Goal: Find specific page/section: Find specific page/section

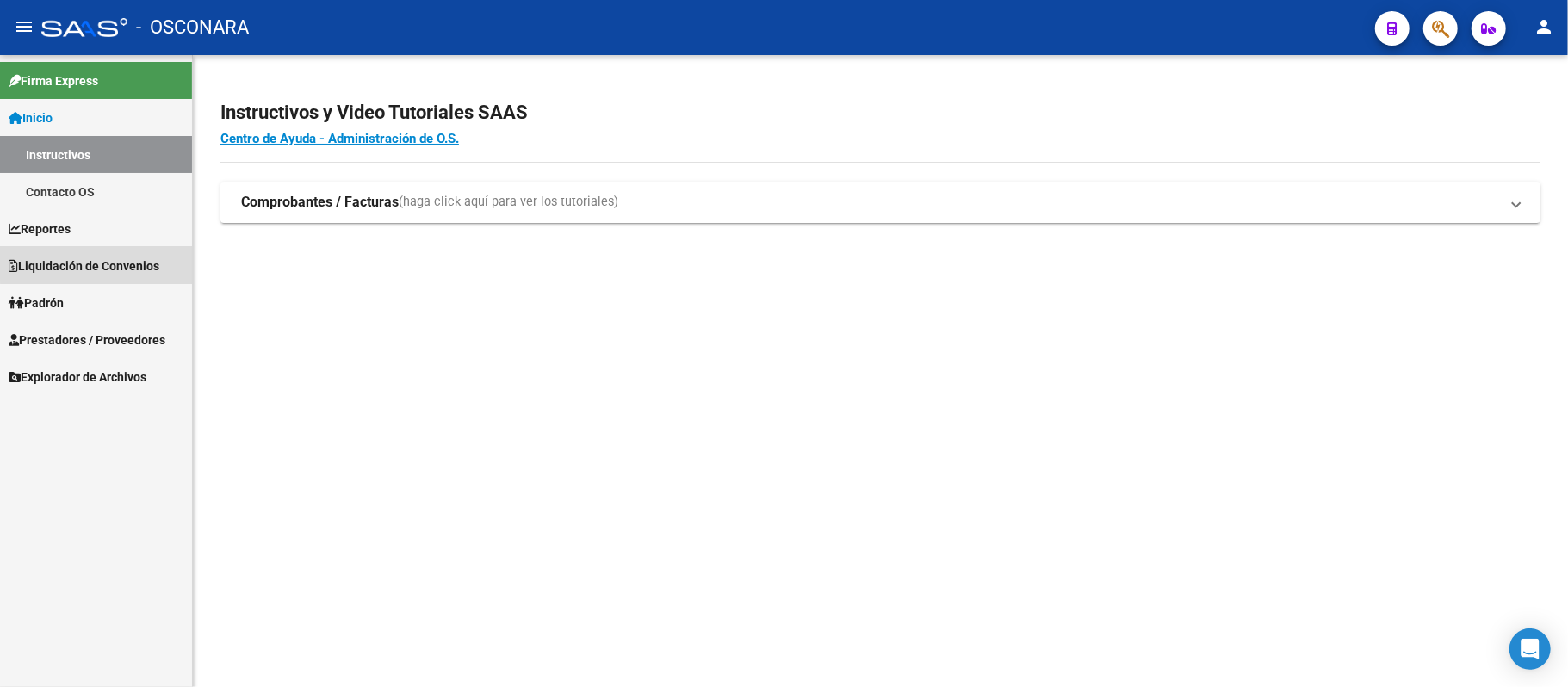
click at [115, 257] on span "Liquidación de Convenios" at bounding box center [84, 266] width 151 height 19
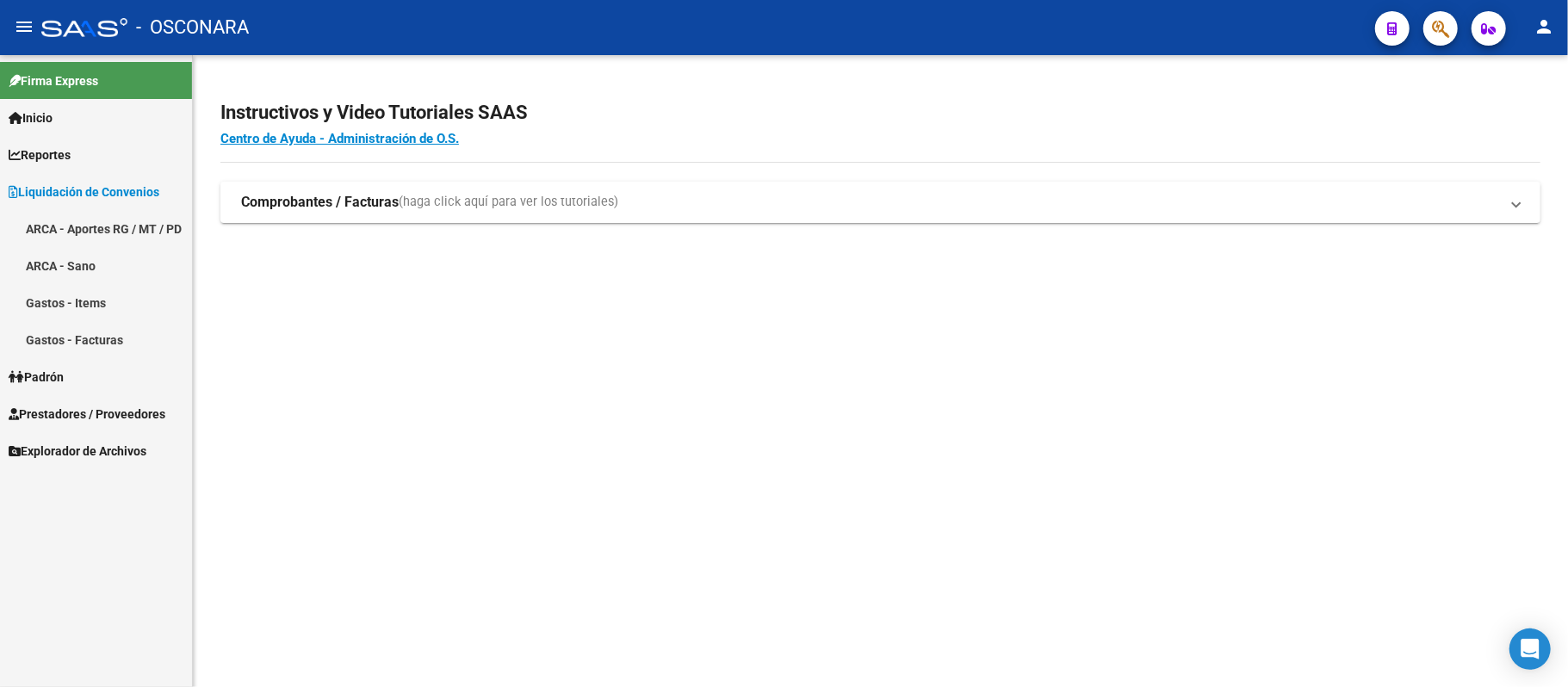
click at [91, 337] on link "Gastos - Facturas" at bounding box center [95, 339] width 192 height 37
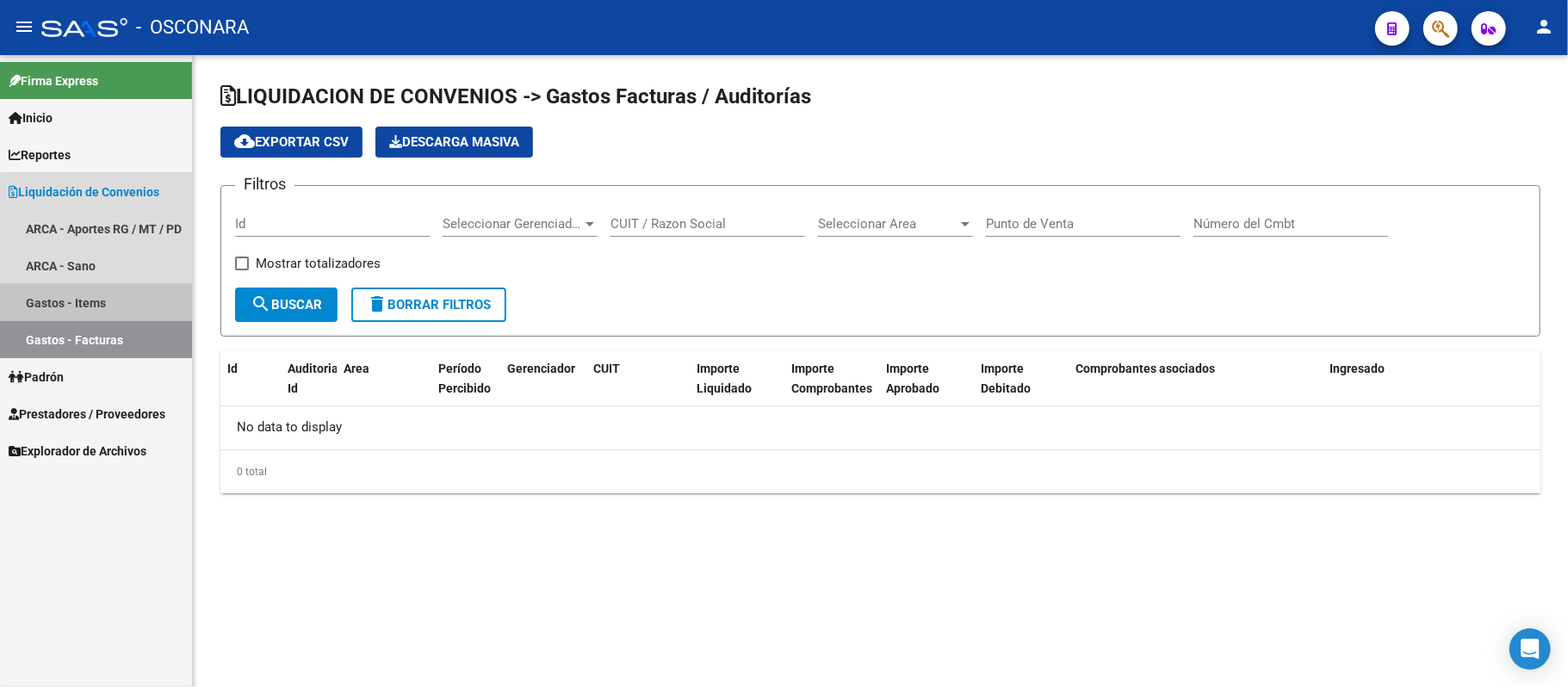
click at [100, 296] on link "Gastos - Items" at bounding box center [95, 302] width 192 height 37
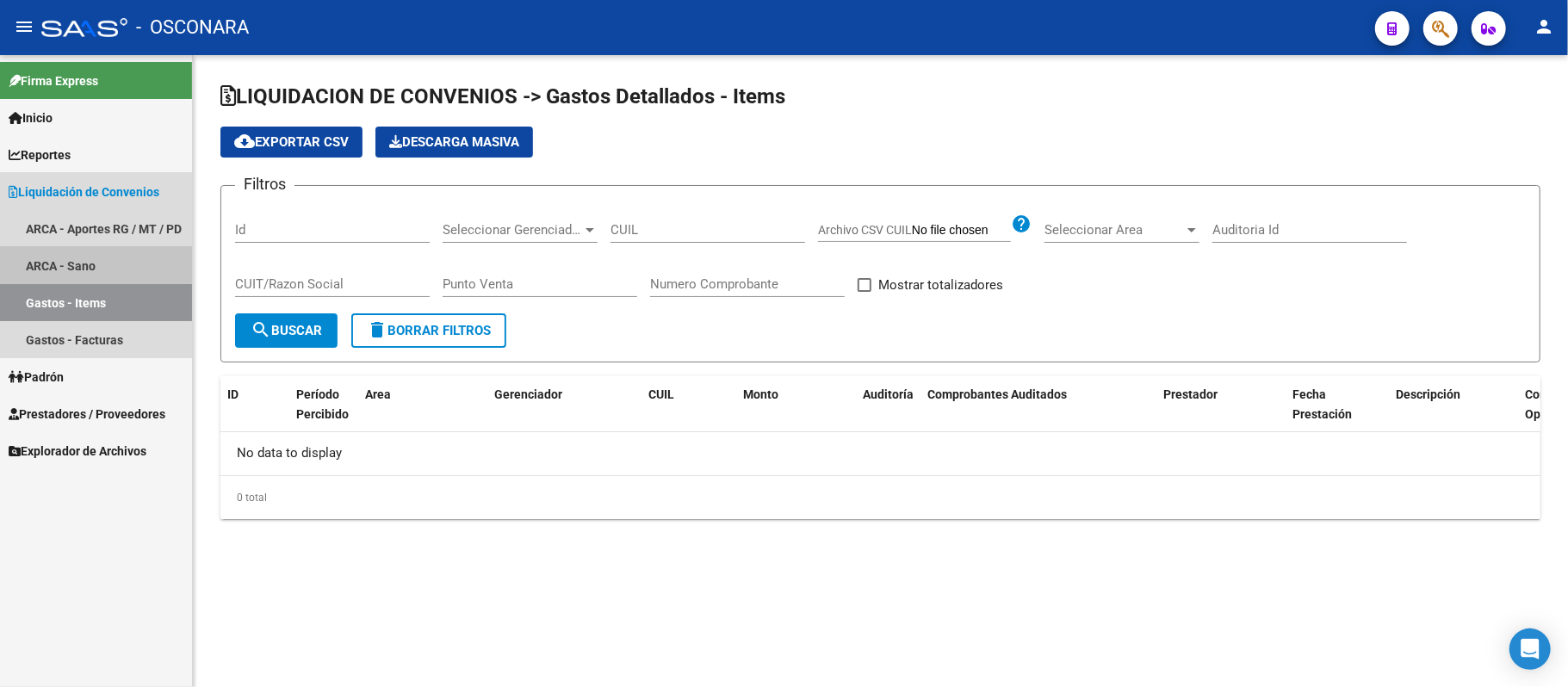
click at [93, 264] on link "ARCA - Sano" at bounding box center [95, 265] width 192 height 37
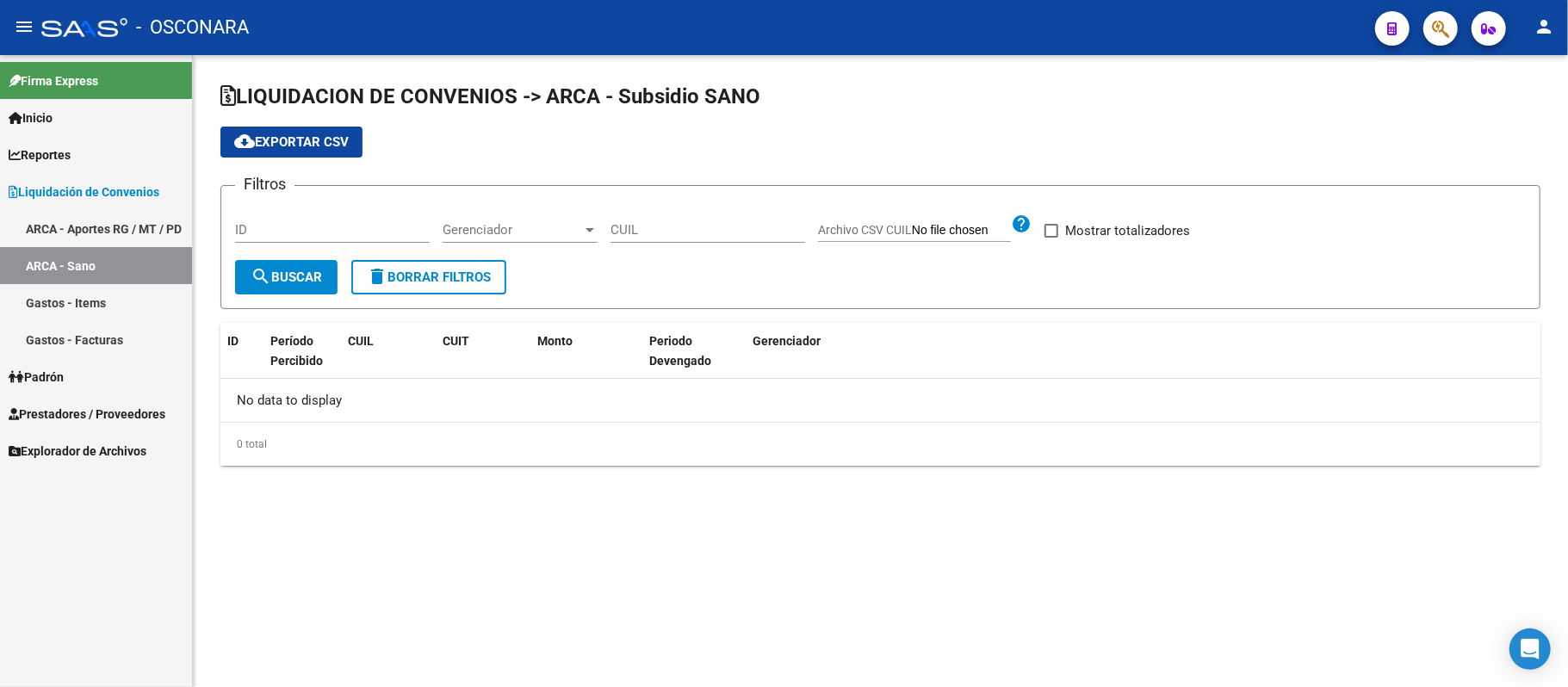
checkbox input "true"
